Goal: Check status: Check status

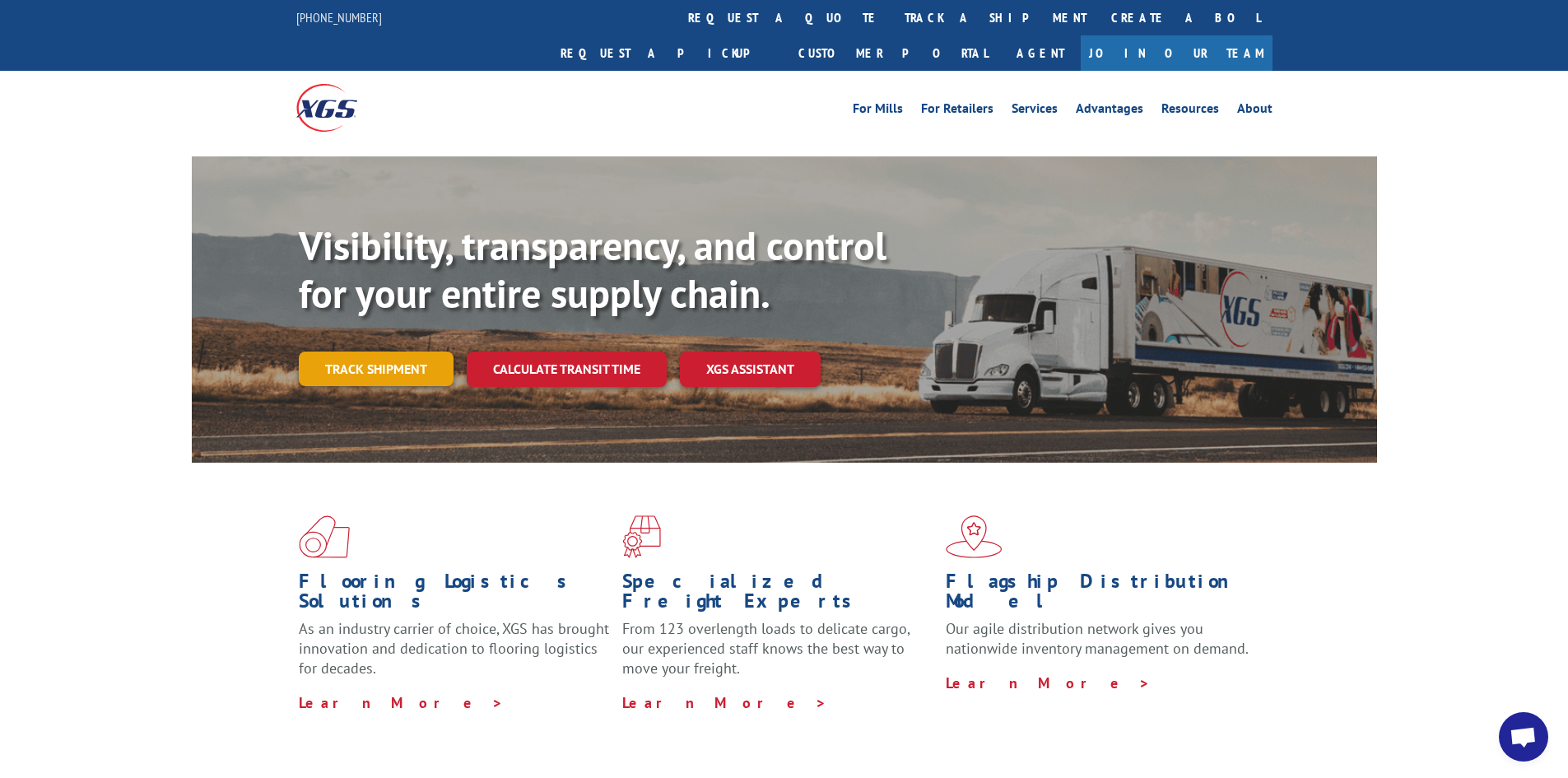
click at [366, 352] on link "Track shipment" at bounding box center [376, 368] width 155 height 34
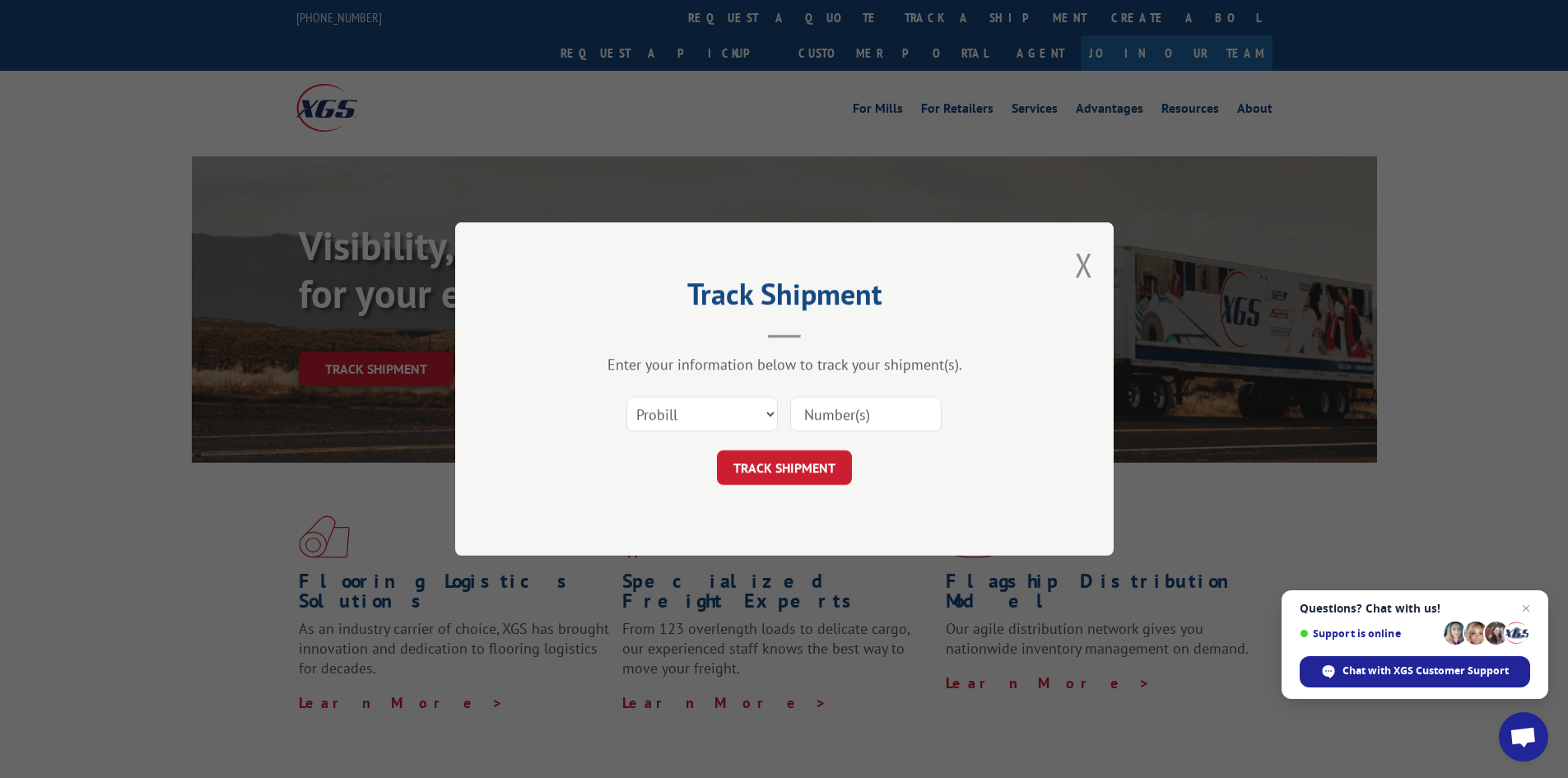
click at [833, 417] on input at bounding box center [865, 414] width 152 height 34
paste input "17596184"
type input "17596184"
click at [818, 471] on button "TRACK SHIPMENT" at bounding box center [784, 467] width 135 height 34
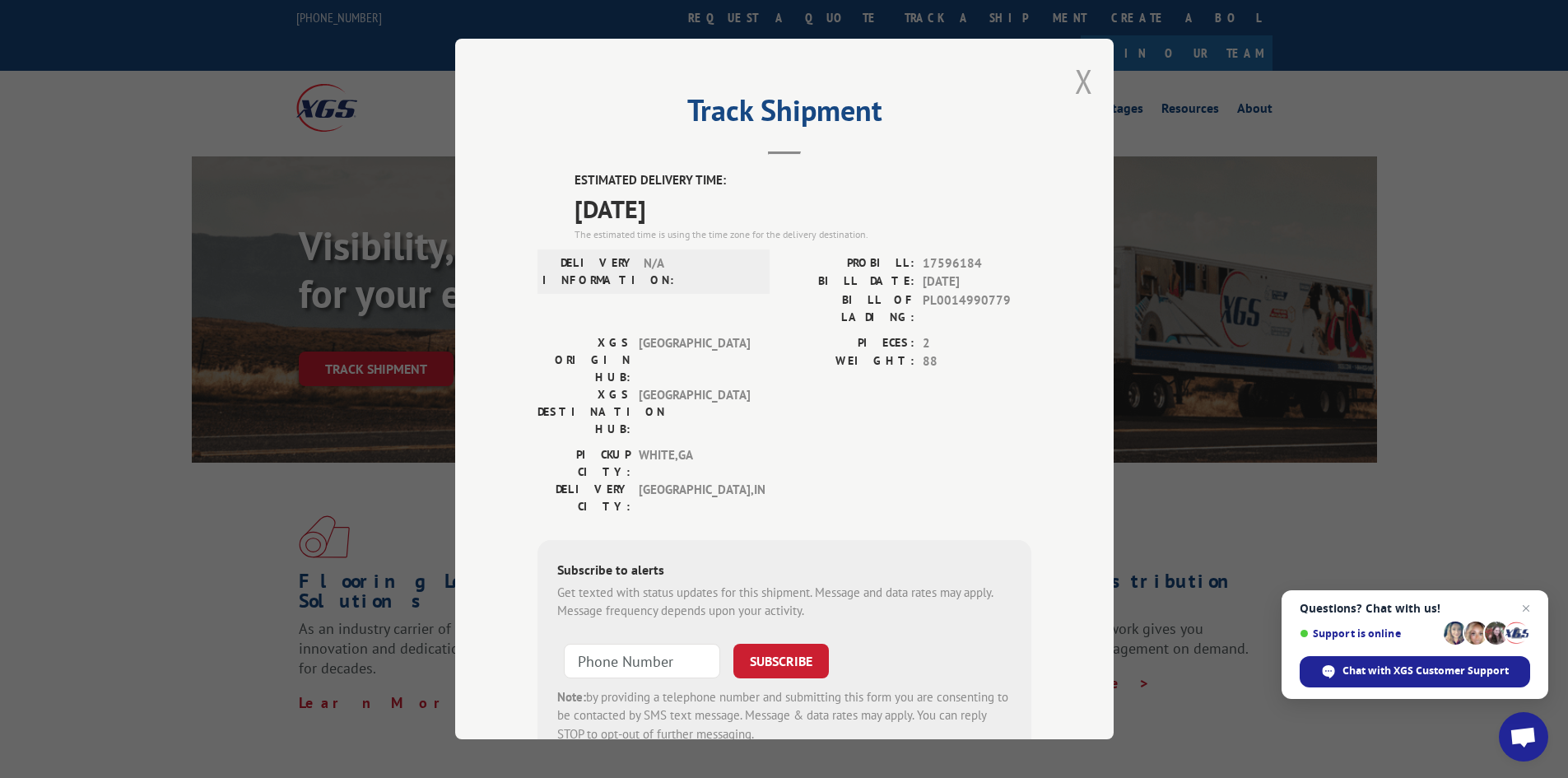
click at [1086, 86] on div "Track Shipment ESTIMATED DELIVERY TIME: [DATE] The estimated time is using the …" at bounding box center [784, 389] width 658 height 700
click at [1082, 88] on button "Close modal" at bounding box center [1084, 81] width 18 height 44
